Goal: Task Accomplishment & Management: Use online tool/utility

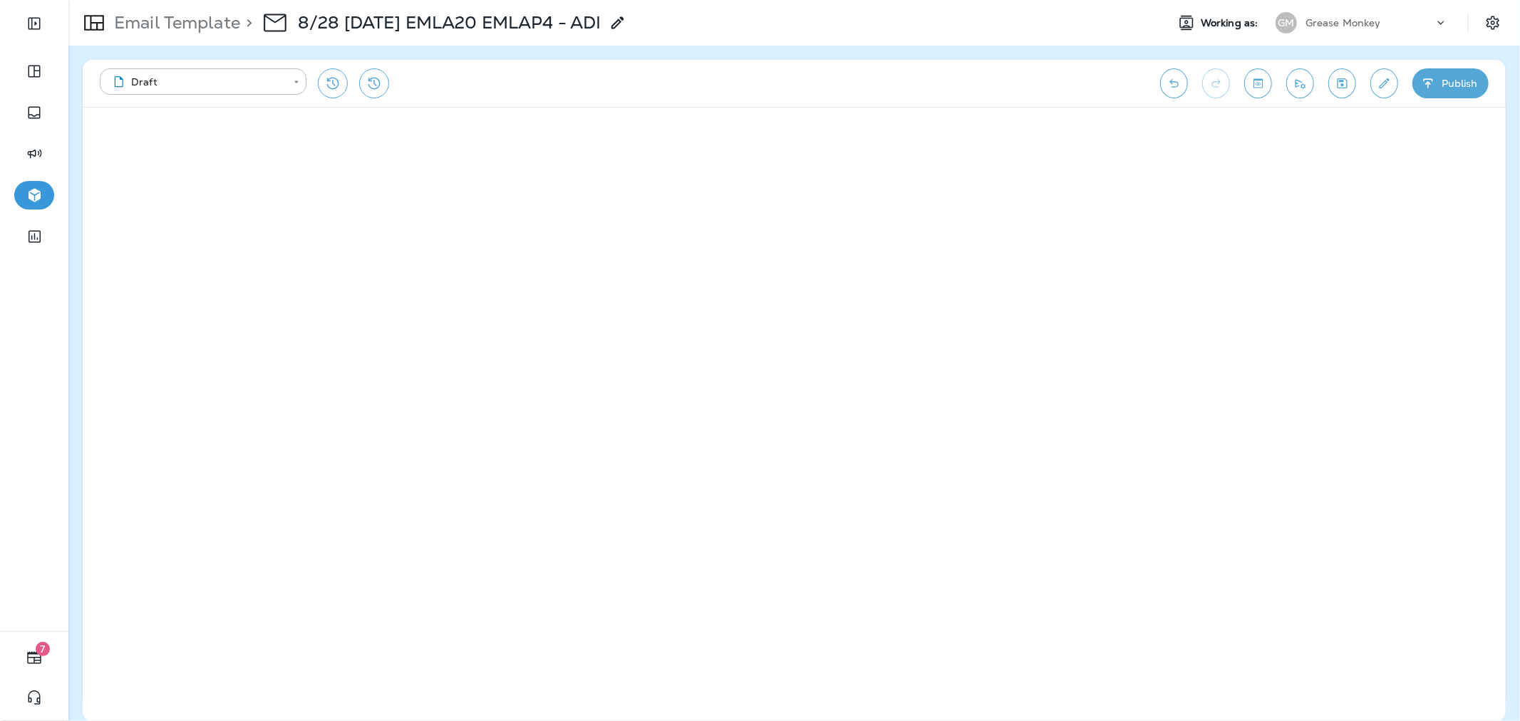
click at [160, 29] on p "Email Template" at bounding box center [174, 22] width 132 height 21
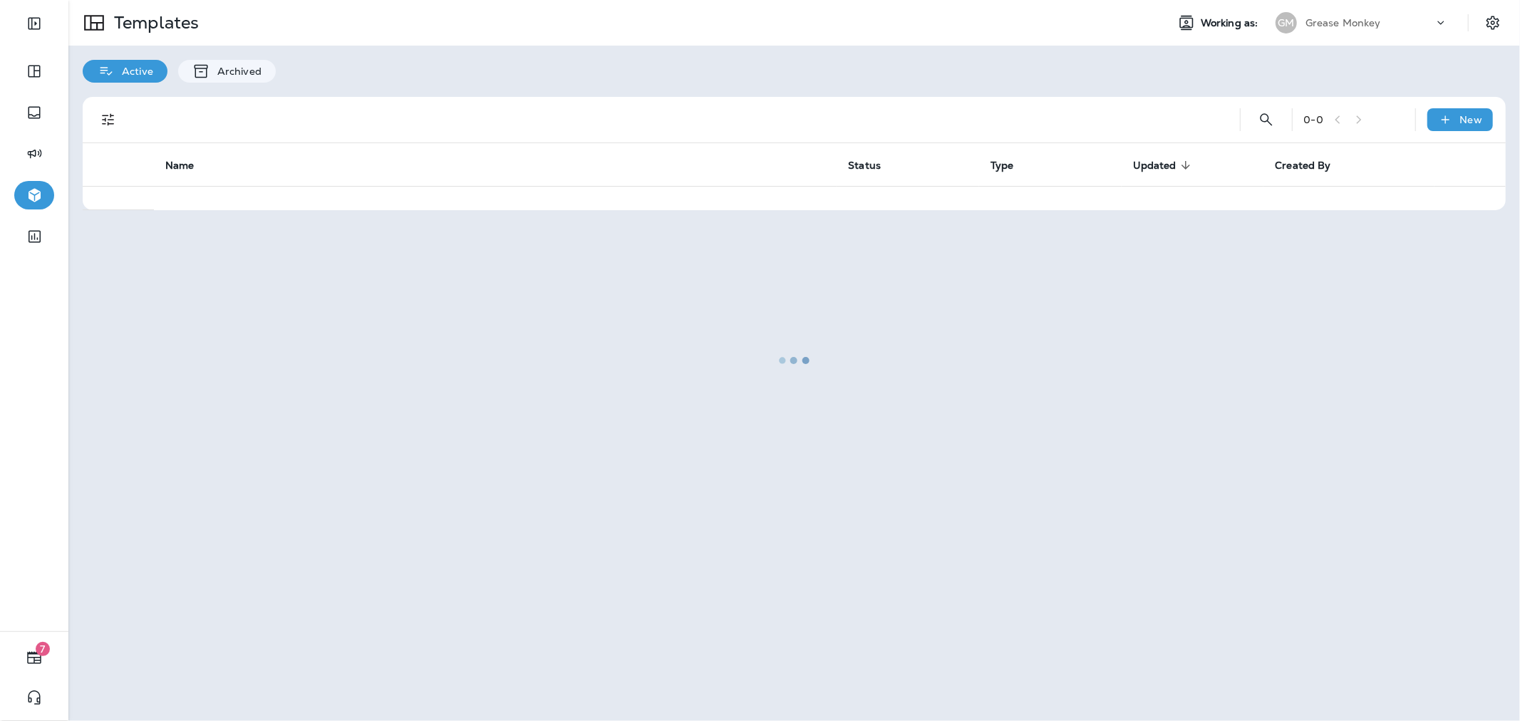
click at [1378, 25] on div at bounding box center [794, 360] width 1448 height 718
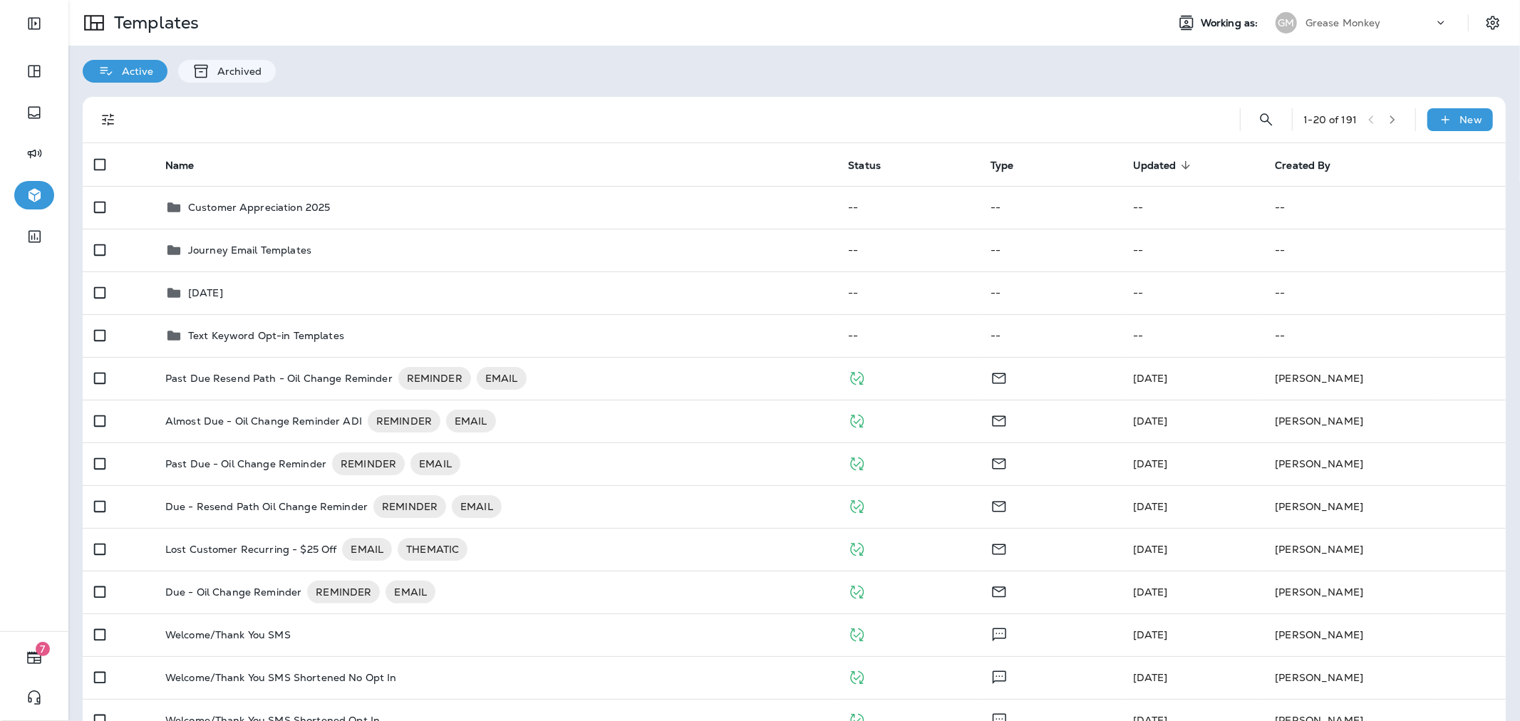
click at [1355, 19] on p "Grease Monkey" at bounding box center [1343, 22] width 76 height 11
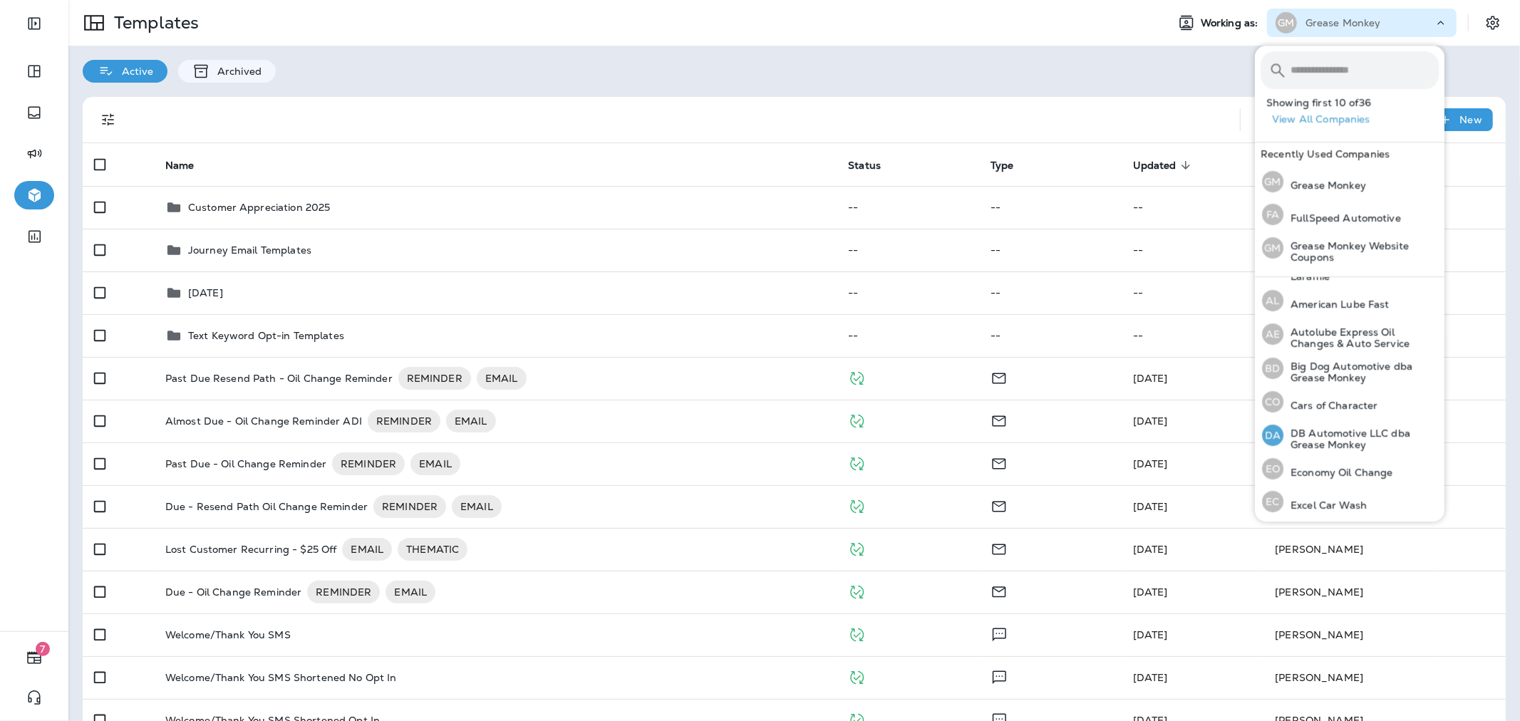
scroll to position [158, 0]
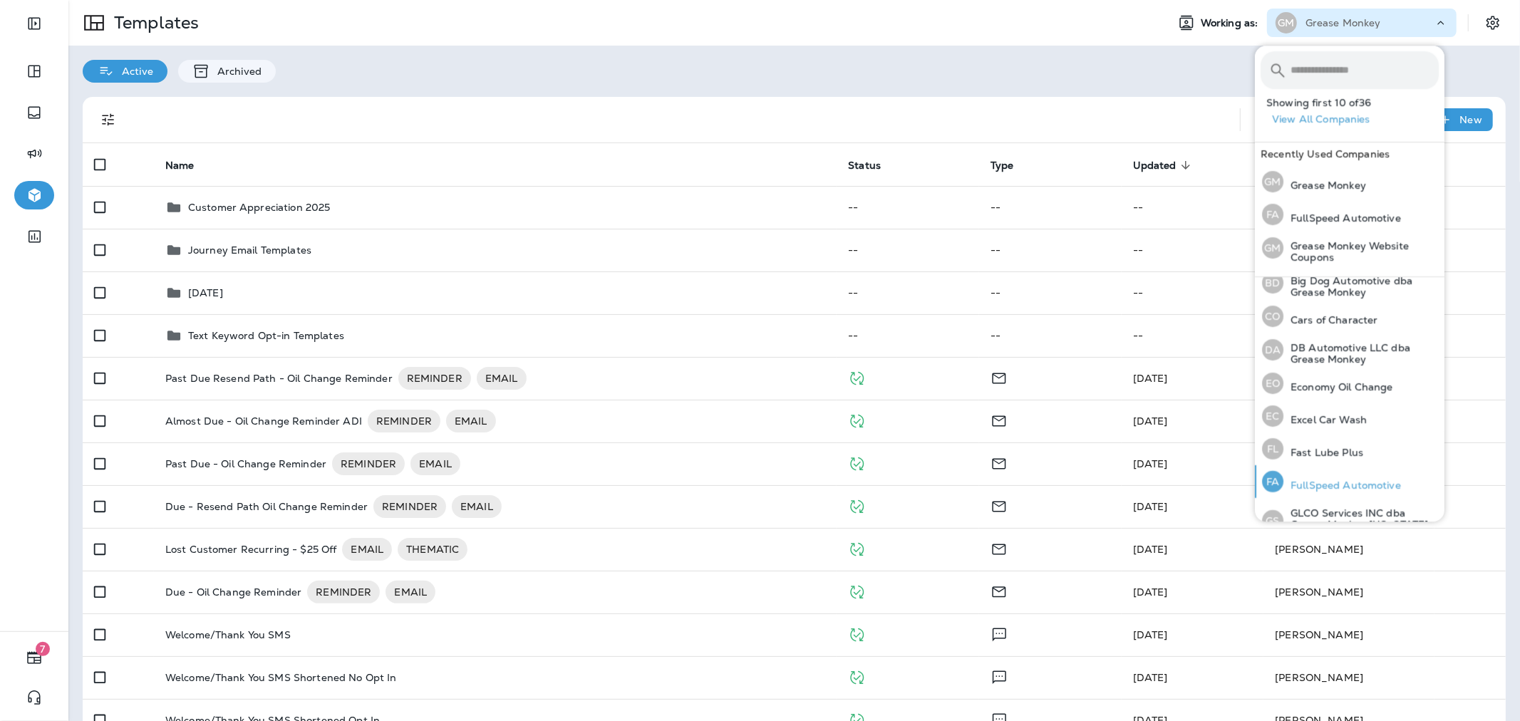
click at [1358, 476] on div "FA FullSpeed Automotive" at bounding box center [1331, 481] width 150 height 33
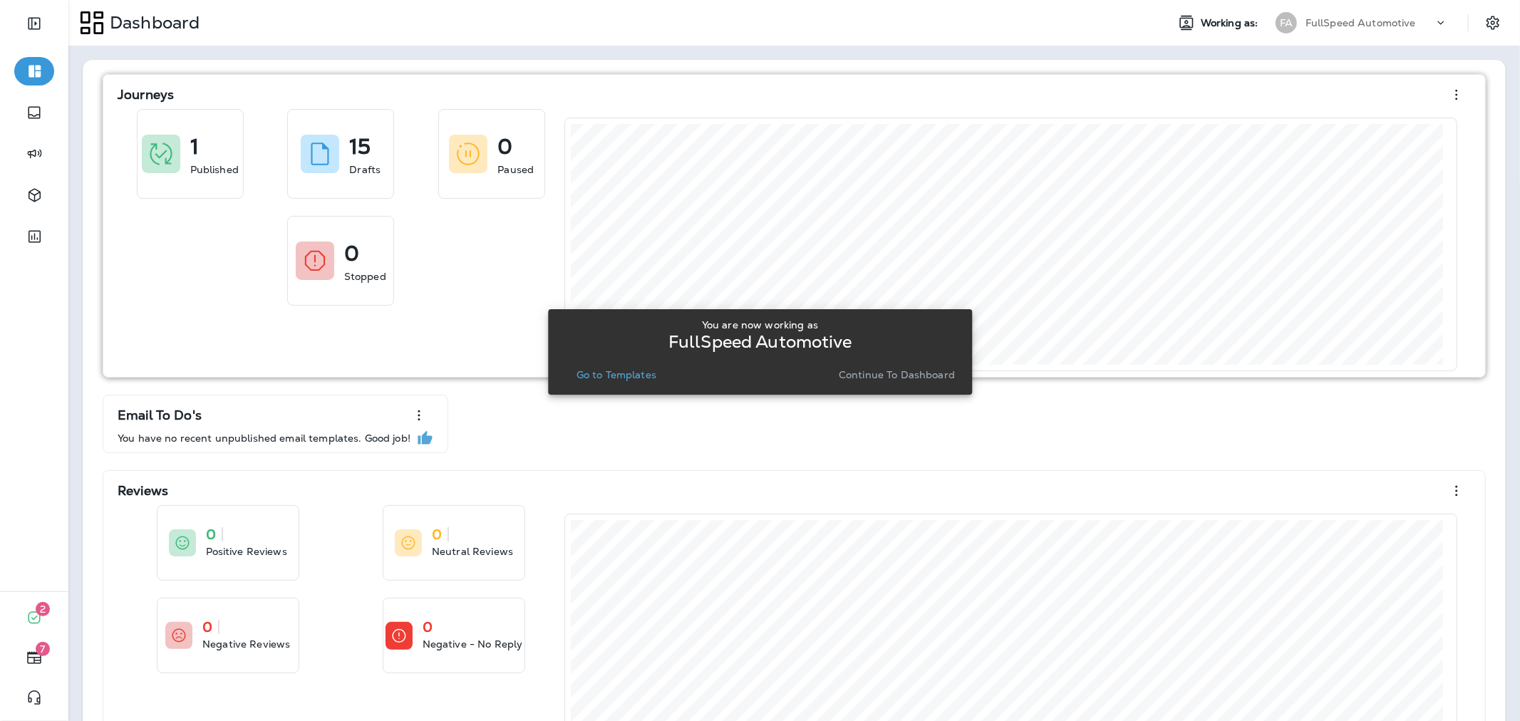
click at [878, 369] on p "Continue to Dashboard" at bounding box center [896, 374] width 116 height 11
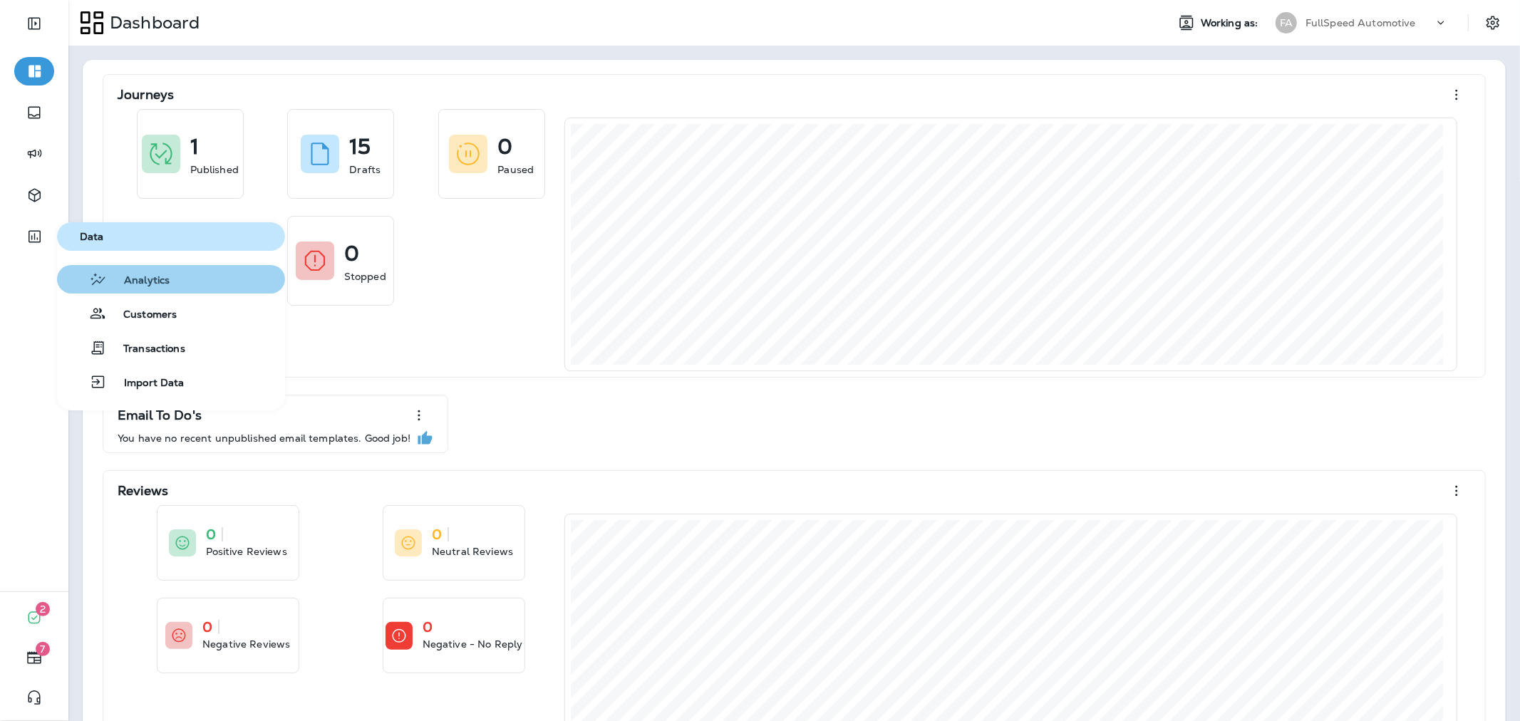
click at [157, 281] on span "Analytics" at bounding box center [138, 281] width 63 height 14
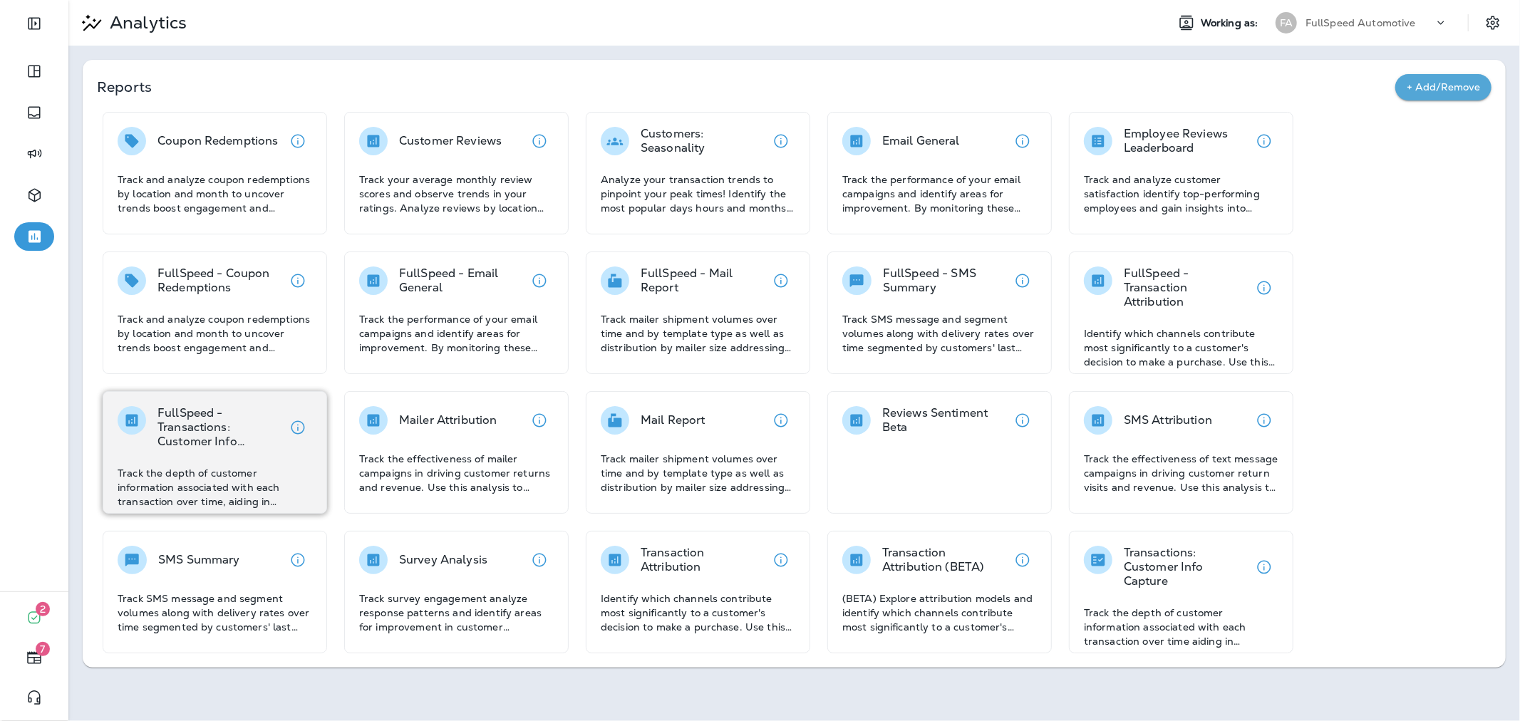
click at [244, 449] on div "FullSpeed - Transactions: Customer Info Capture Track the depth of customer inf…" at bounding box center [215, 457] width 194 height 103
